Goal: Obtain resource: Obtain resource

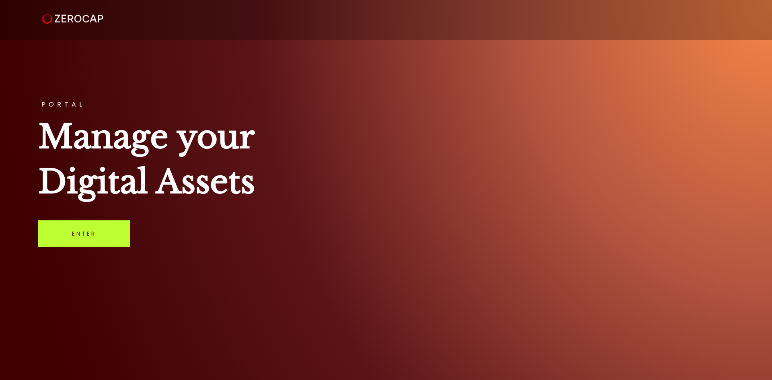
click at [93, 241] on link "Enter" at bounding box center [84, 233] width 92 height 27
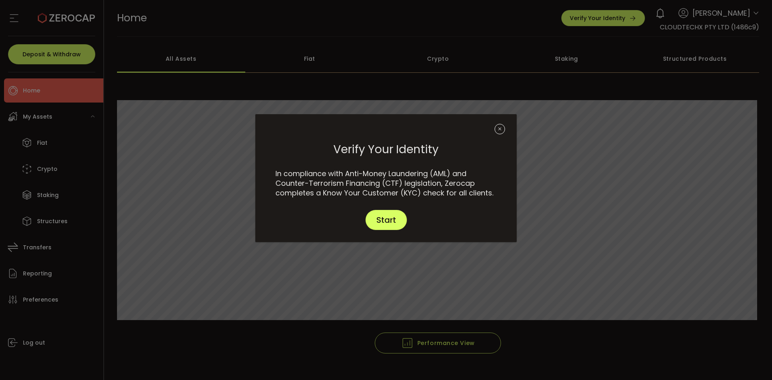
click at [501, 132] on icon "Close" at bounding box center [500, 129] width 10 height 10
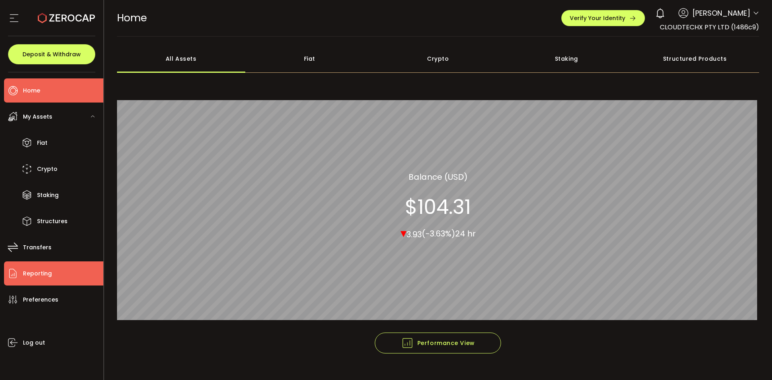
click at [47, 277] on span "Reporting" at bounding box center [37, 274] width 29 height 12
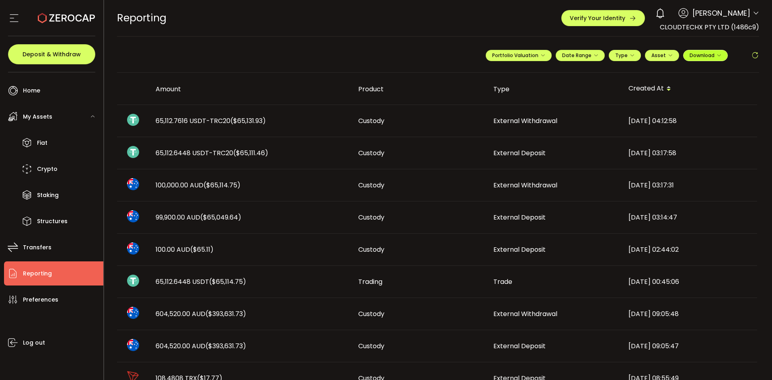
click at [706, 54] on span "Download" at bounding box center [706, 55] width 32 height 7
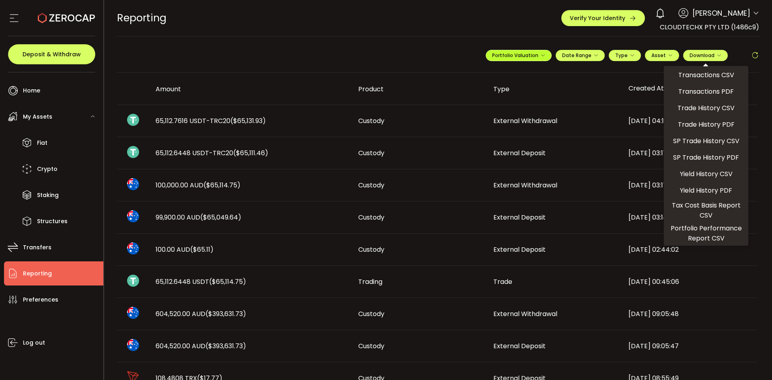
click at [531, 57] on span "Portfolio Valuation" at bounding box center [518, 55] width 53 height 7
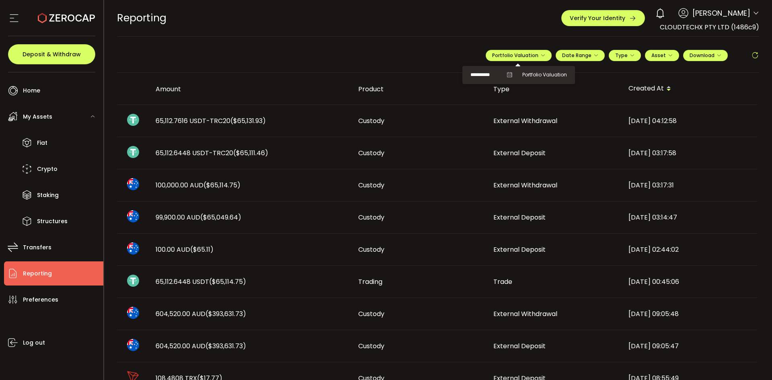
click at [507, 75] on icon at bounding box center [510, 75] width 6 height 6
click at [535, 72] on span "Portfolio Valuation" at bounding box center [545, 74] width 45 height 7
click at [493, 74] on input "**********" at bounding box center [487, 75] width 32 height 10
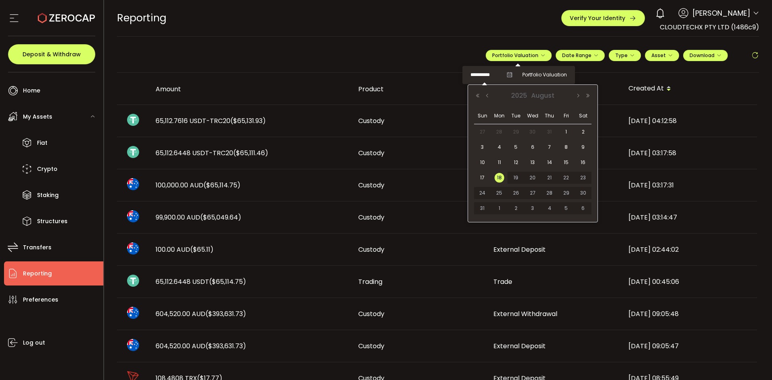
drag, startPoint x: 476, startPoint y: 74, endPoint x: 484, endPoint y: 74, distance: 8.5
click at [484, 74] on input "**********" at bounding box center [487, 75] width 32 height 10
click at [489, 95] on button "Previous Month" at bounding box center [488, 96] width 10 height 6
click at [554, 190] on span "31" at bounding box center [550, 193] width 10 height 10
